Goal: Find specific page/section: Find specific page/section

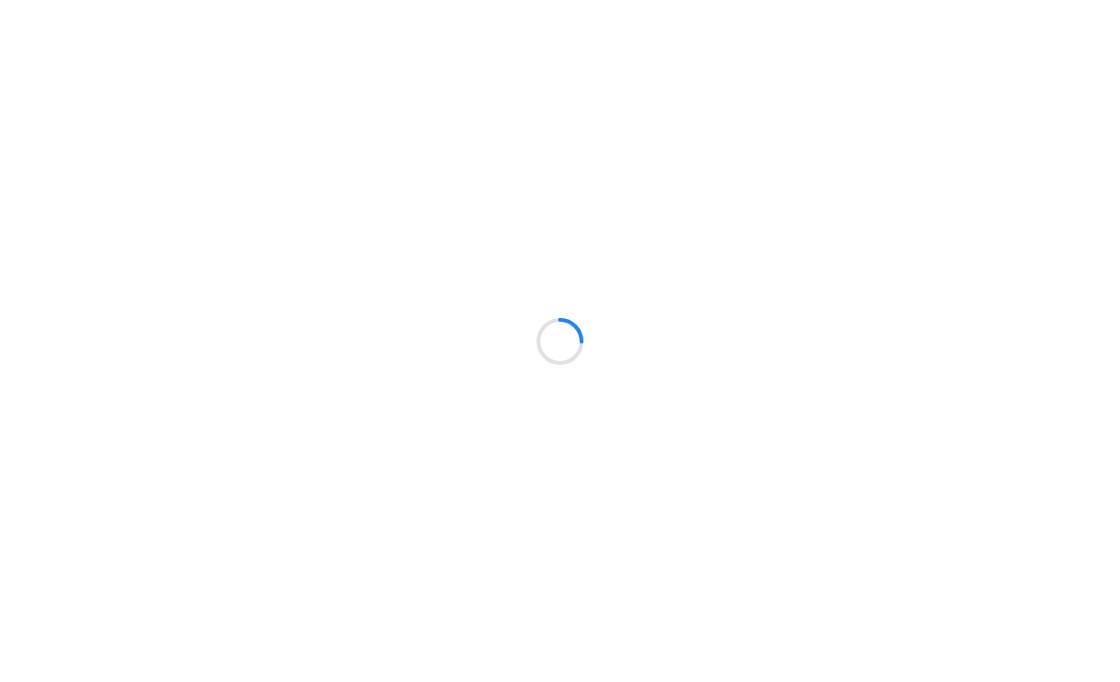
click at [438, 27] on div at bounding box center [560, 341] width 1120 height 682
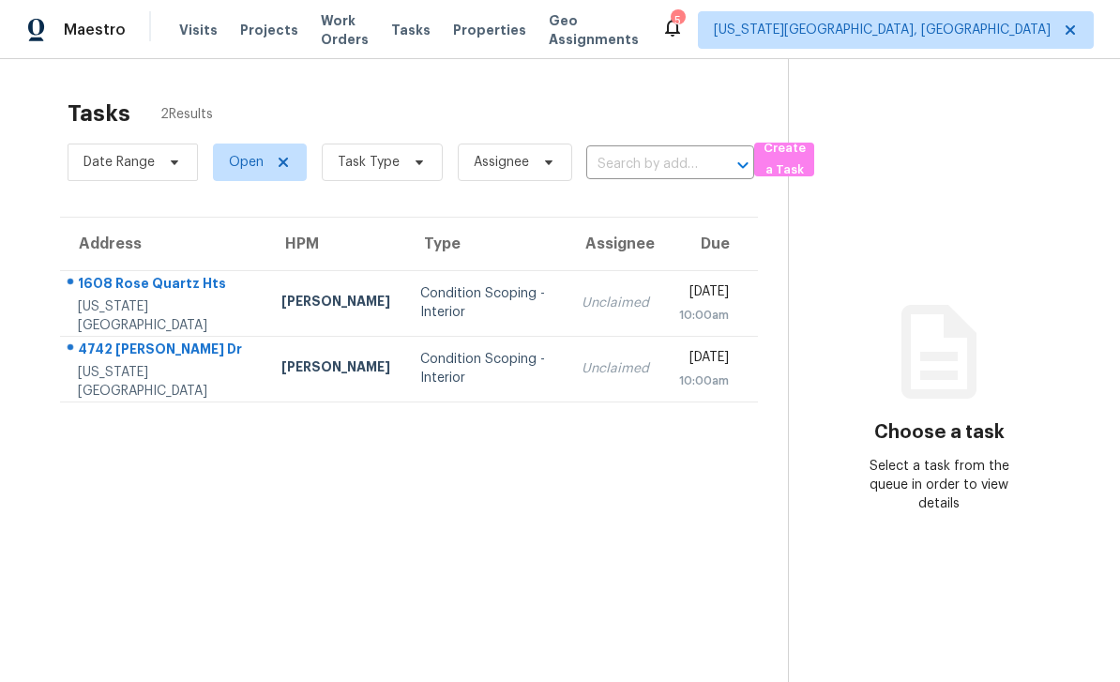
click at [495, 38] on span "Properties" at bounding box center [489, 30] width 73 height 19
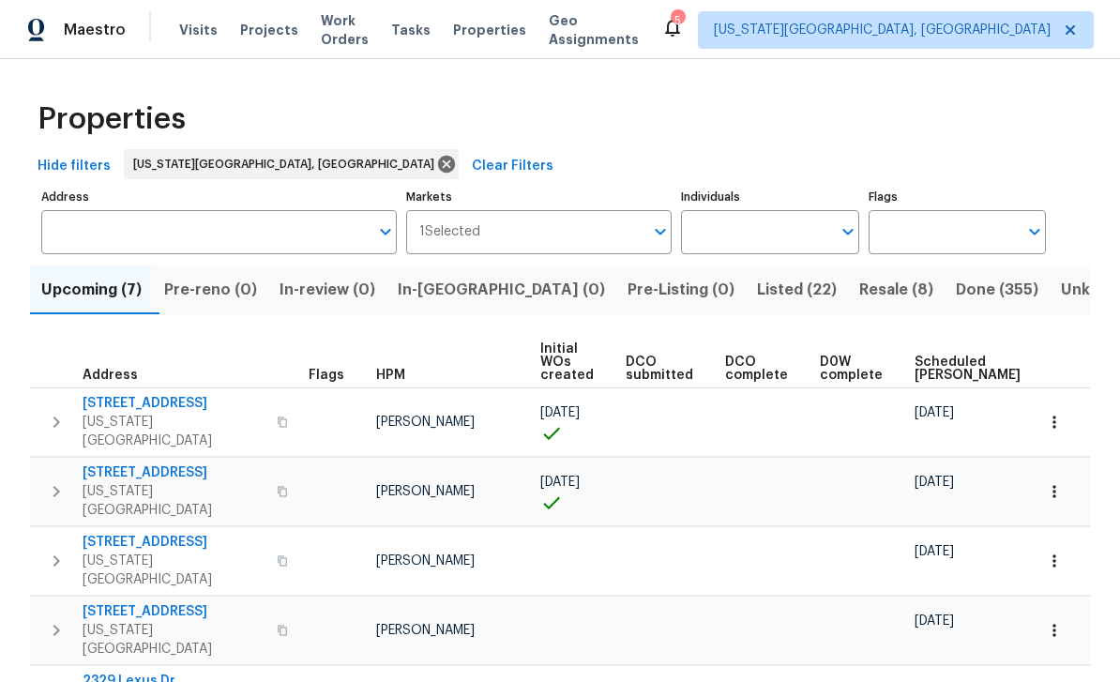
click at [357, 36] on span "Work Orders" at bounding box center [345, 30] width 48 height 38
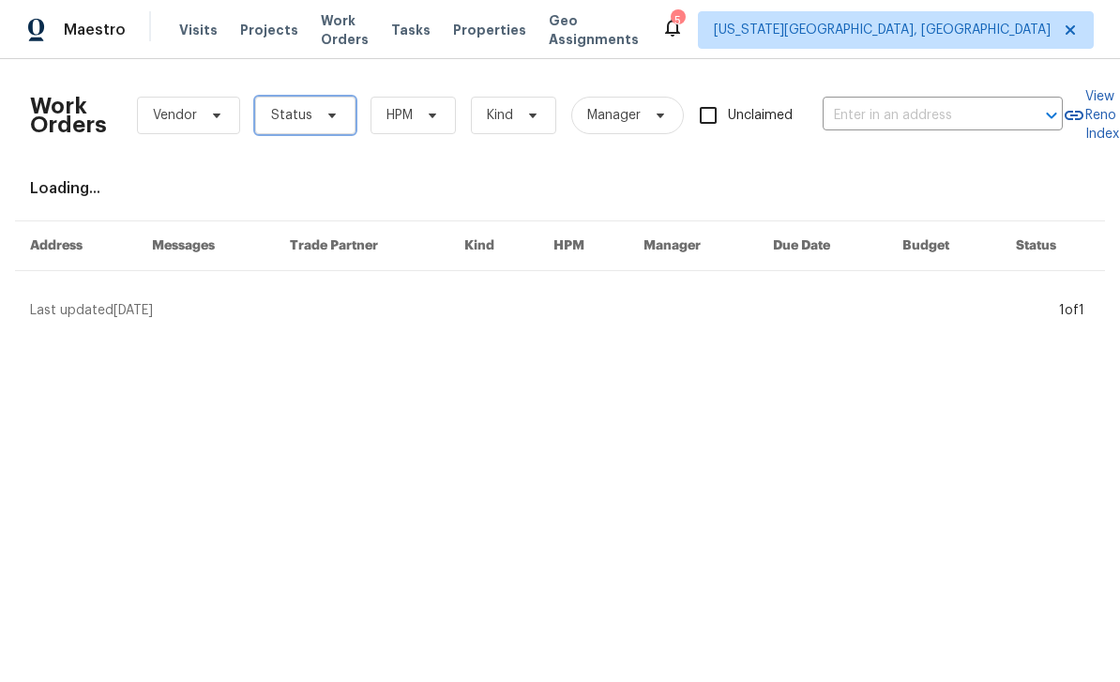
click at [334, 115] on icon at bounding box center [332, 115] width 15 height 15
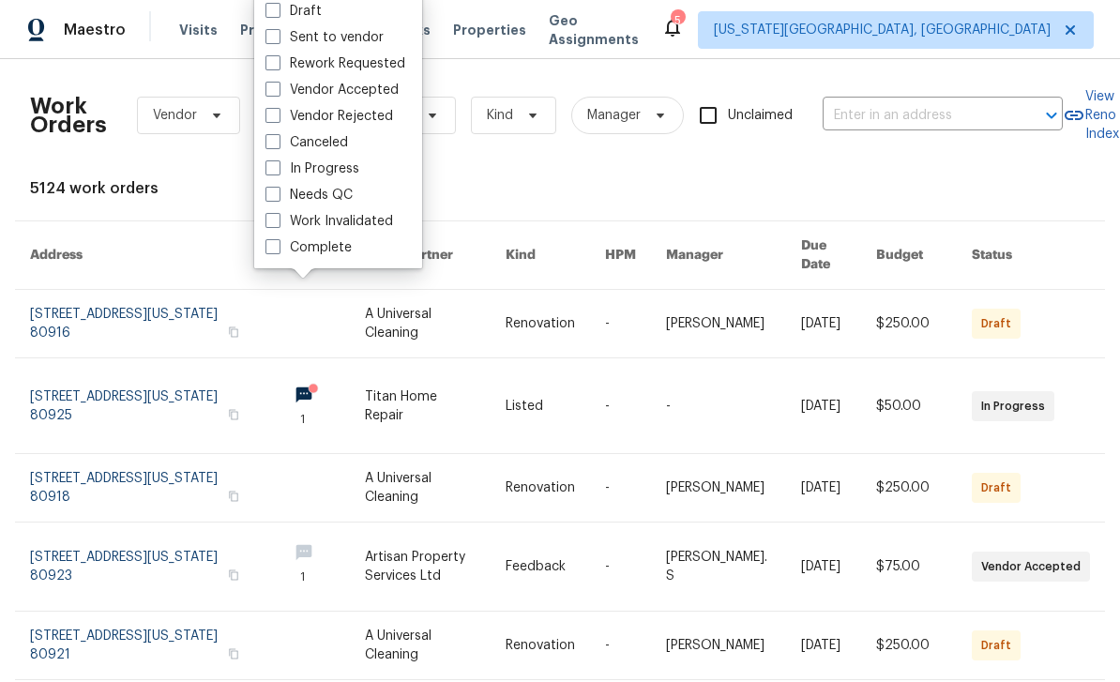
click at [277, 188] on span at bounding box center [272, 194] width 15 height 15
click at [277, 188] on input "Needs QC" at bounding box center [271, 192] width 12 height 12
checkbox input "true"
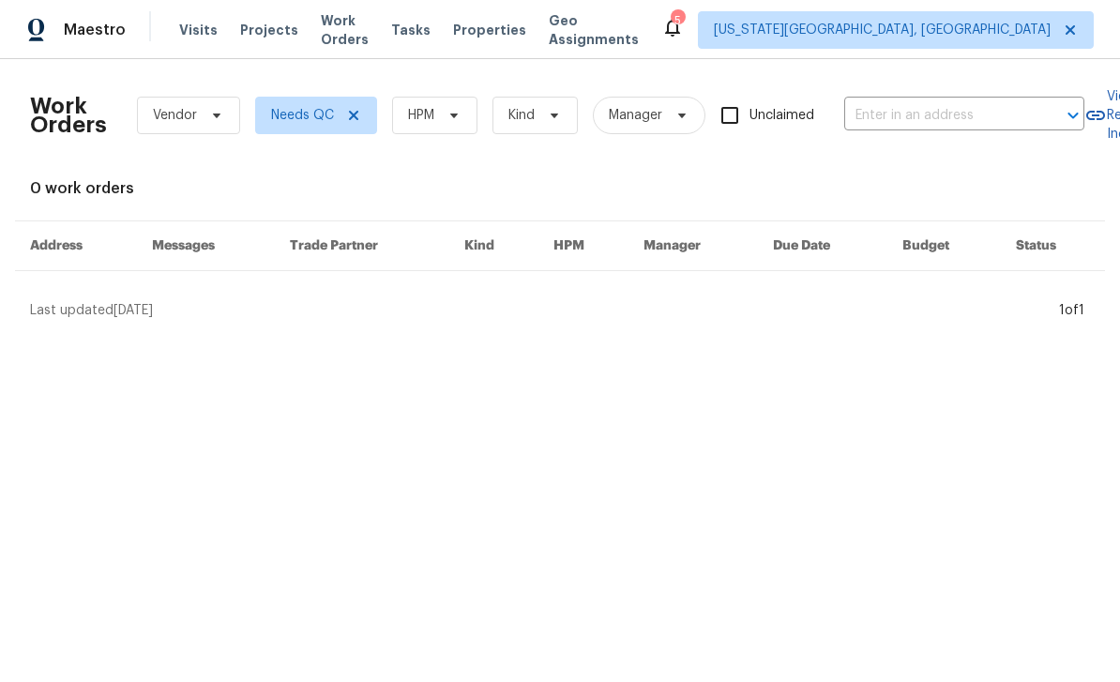
click at [369, 30] on span "Work Orders" at bounding box center [345, 30] width 48 height 38
